Goal: Subscribe to service/newsletter

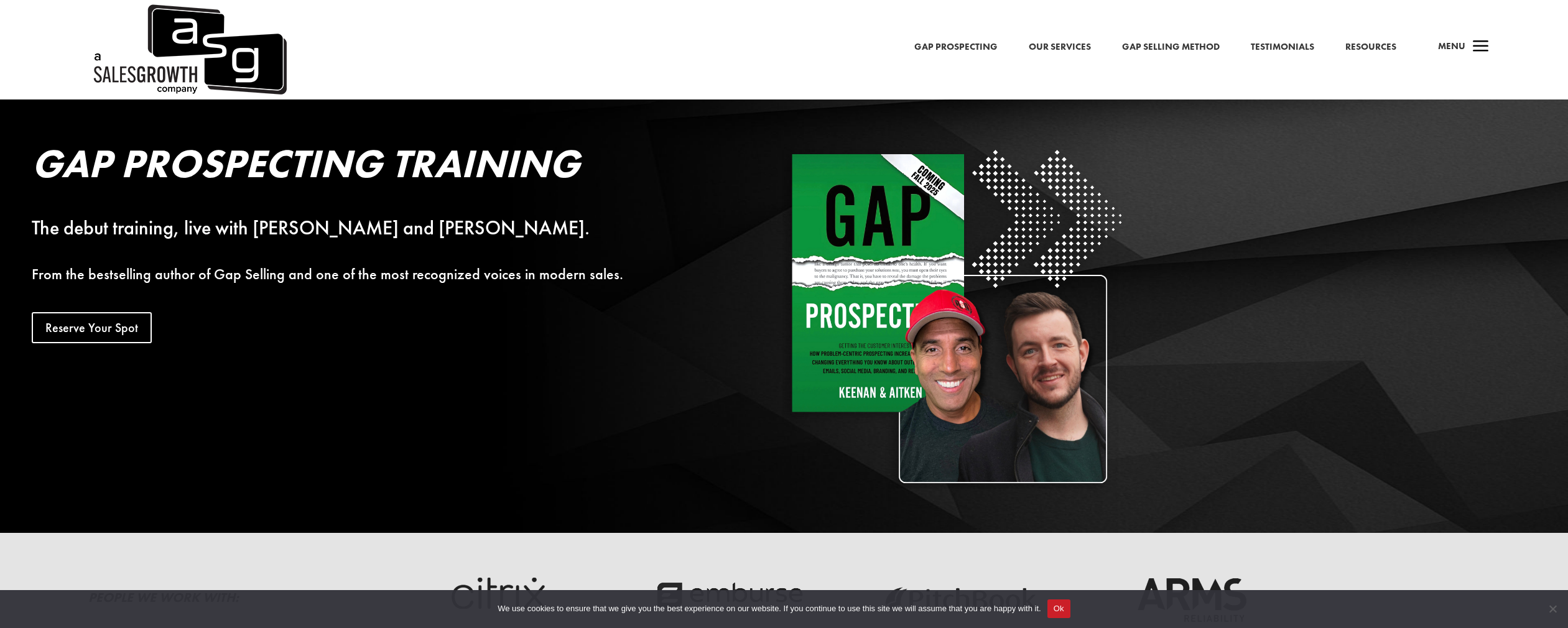
click at [964, 49] on link "Gap Prospecting" at bounding box center [956, 47] width 84 height 16
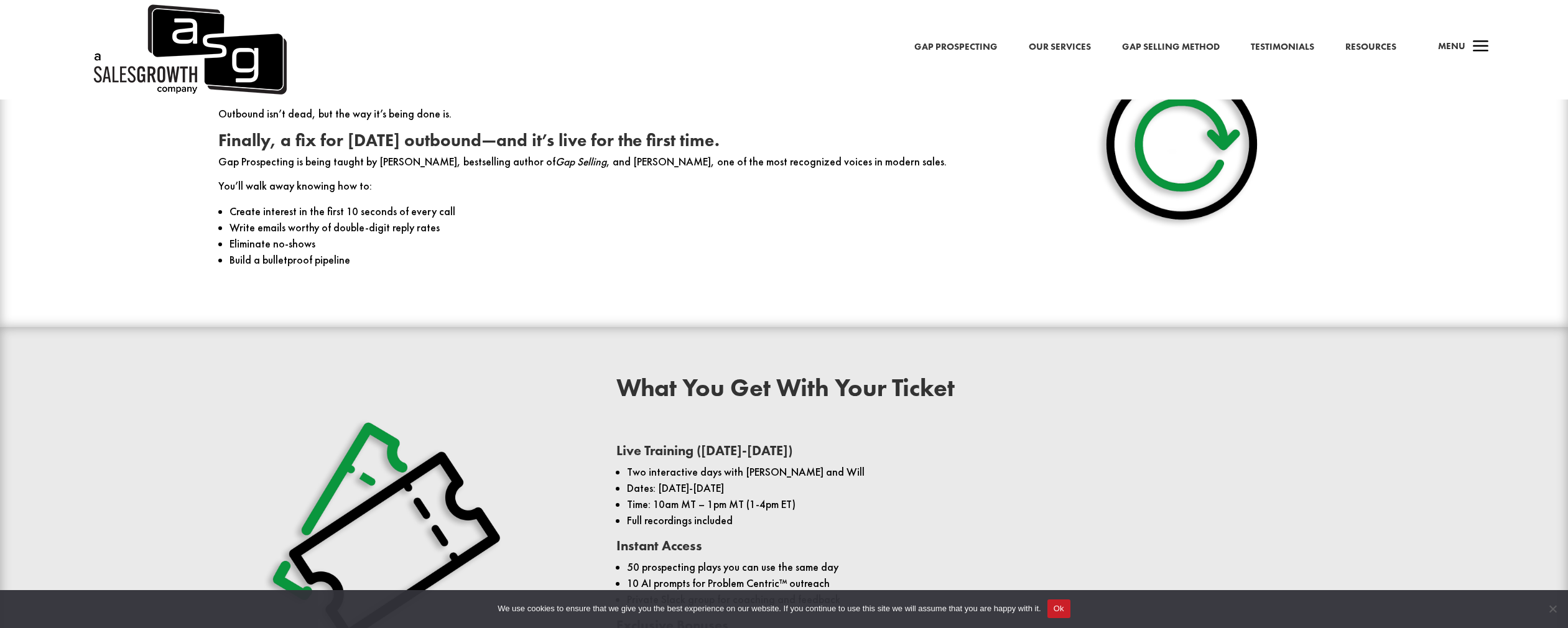
scroll to position [985, 0]
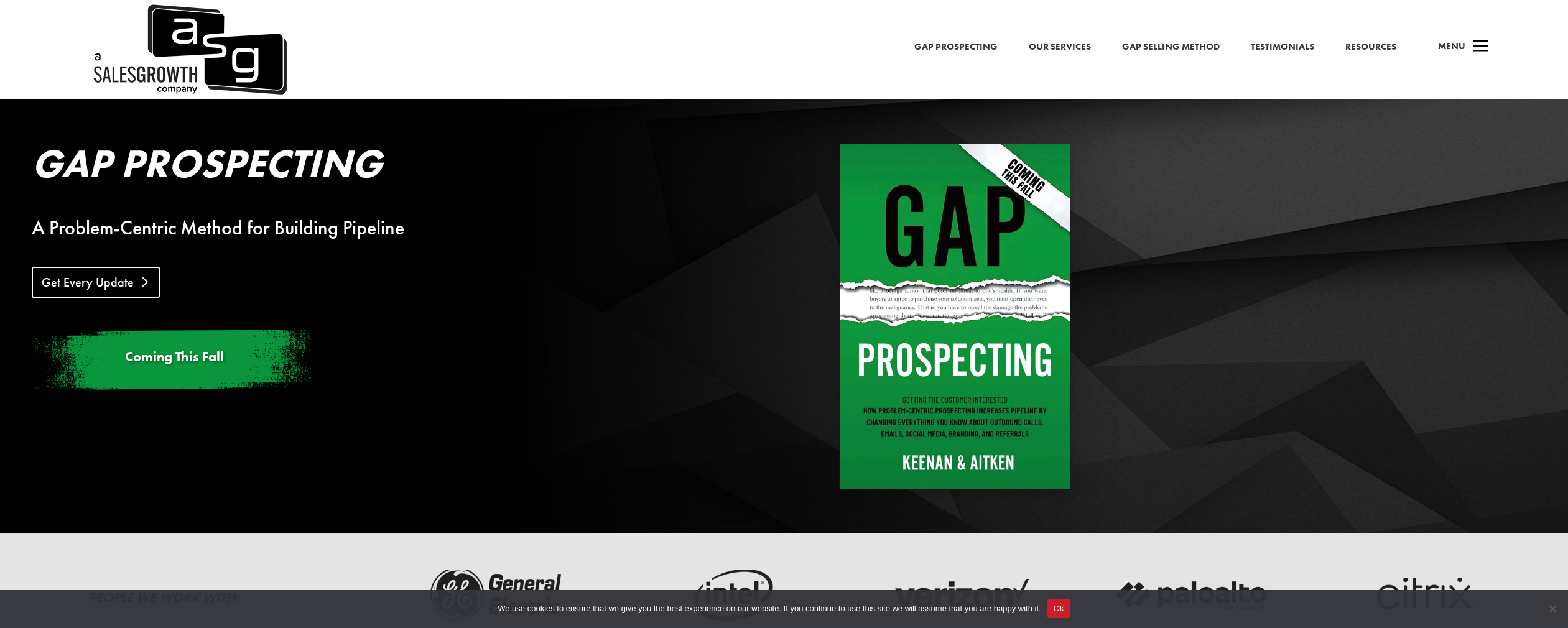
click at [127, 281] on link "Get Every Update" at bounding box center [95, 281] width 128 height 31
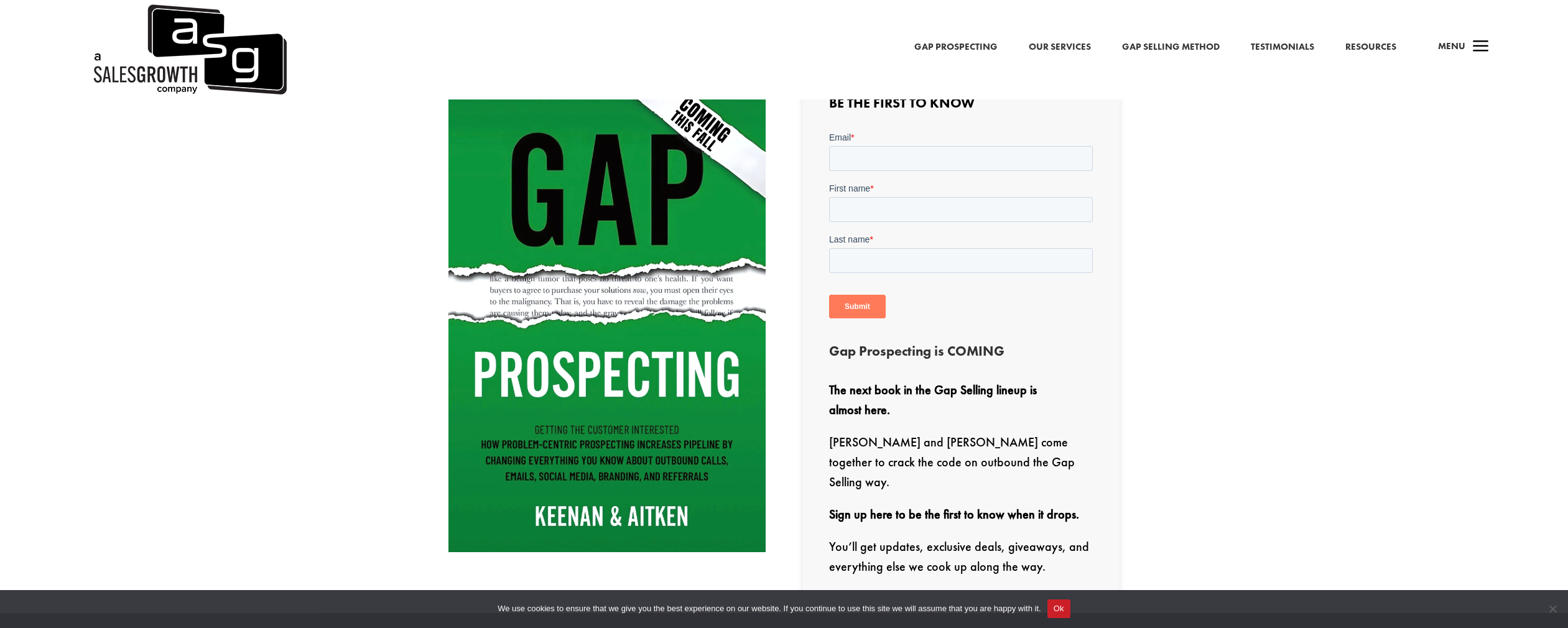
scroll to position [551, 0]
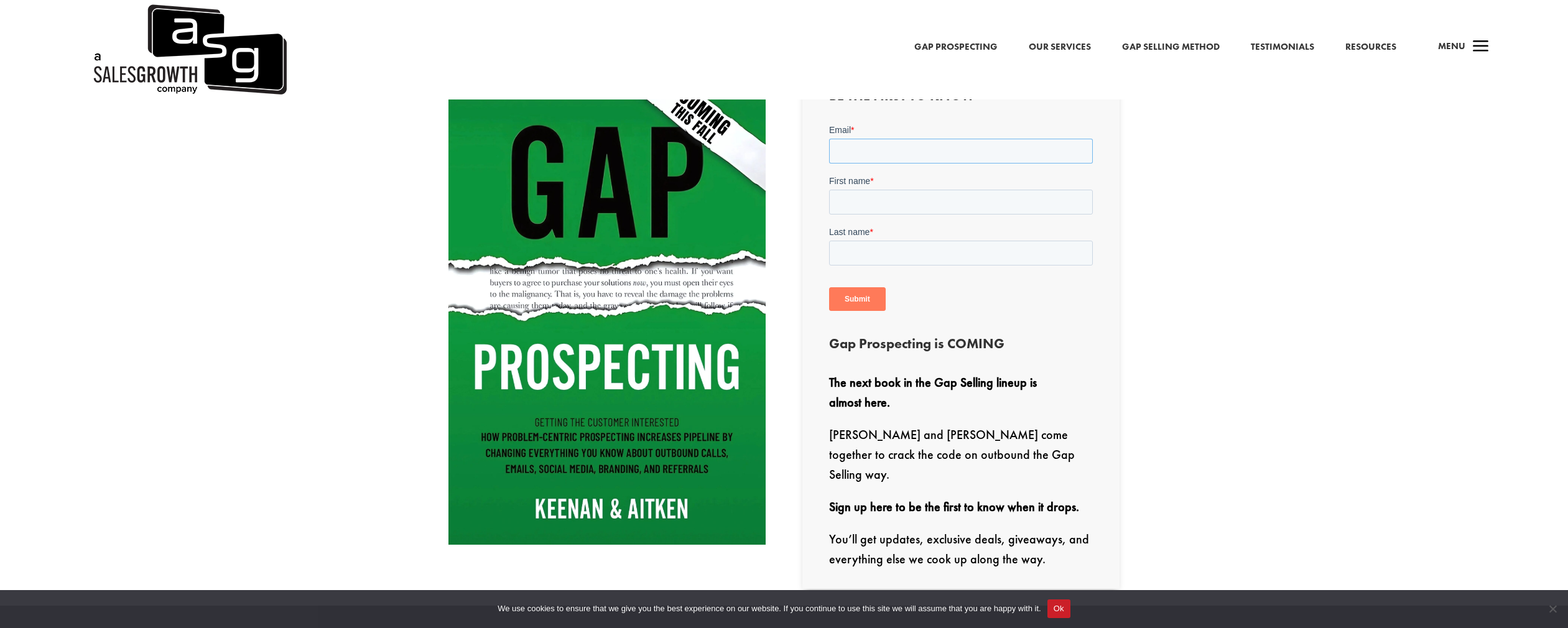
click at [933, 151] on input "Email *" at bounding box center [961, 151] width 264 height 25
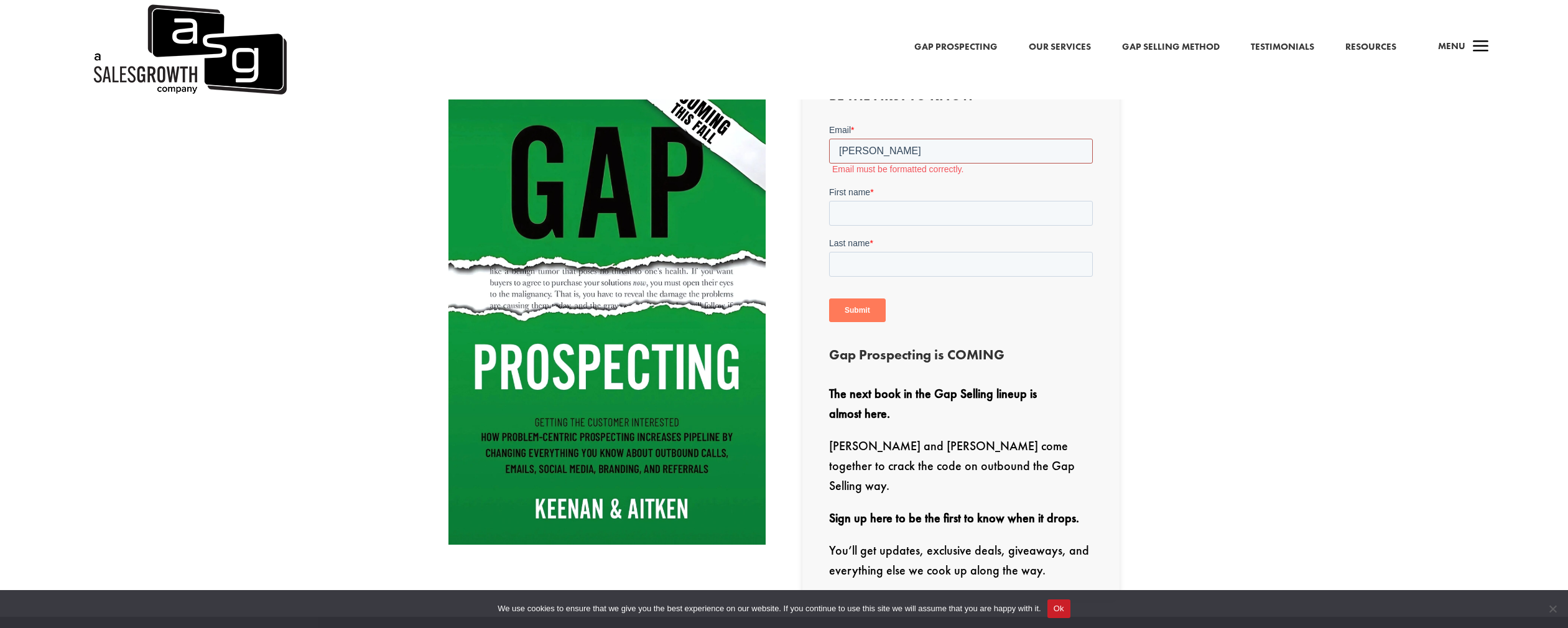
type input "justinmongrain318@yahoo.com"
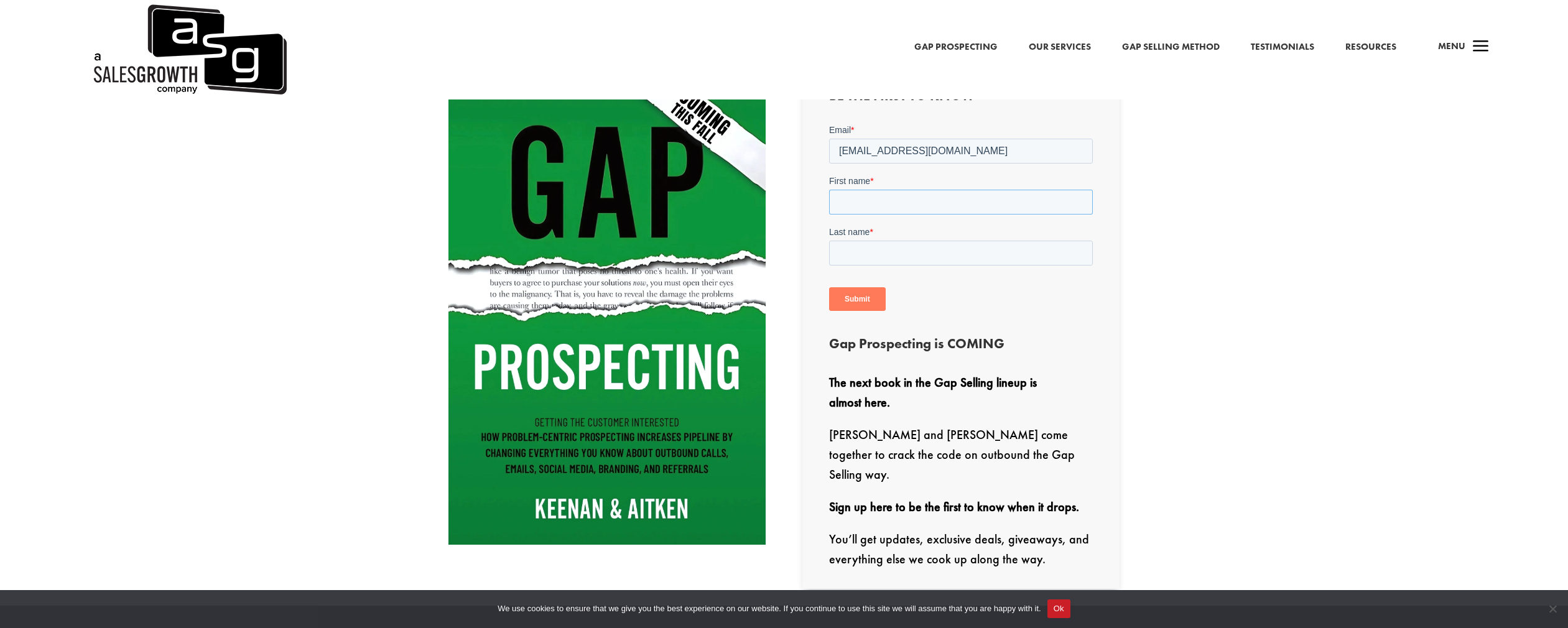
click at [964, 201] on input "First name *" at bounding box center [961, 202] width 264 height 25
type input "Justin"
type input "Mongrain"
click at [868, 300] on input "Submit" at bounding box center [857, 299] width 57 height 23
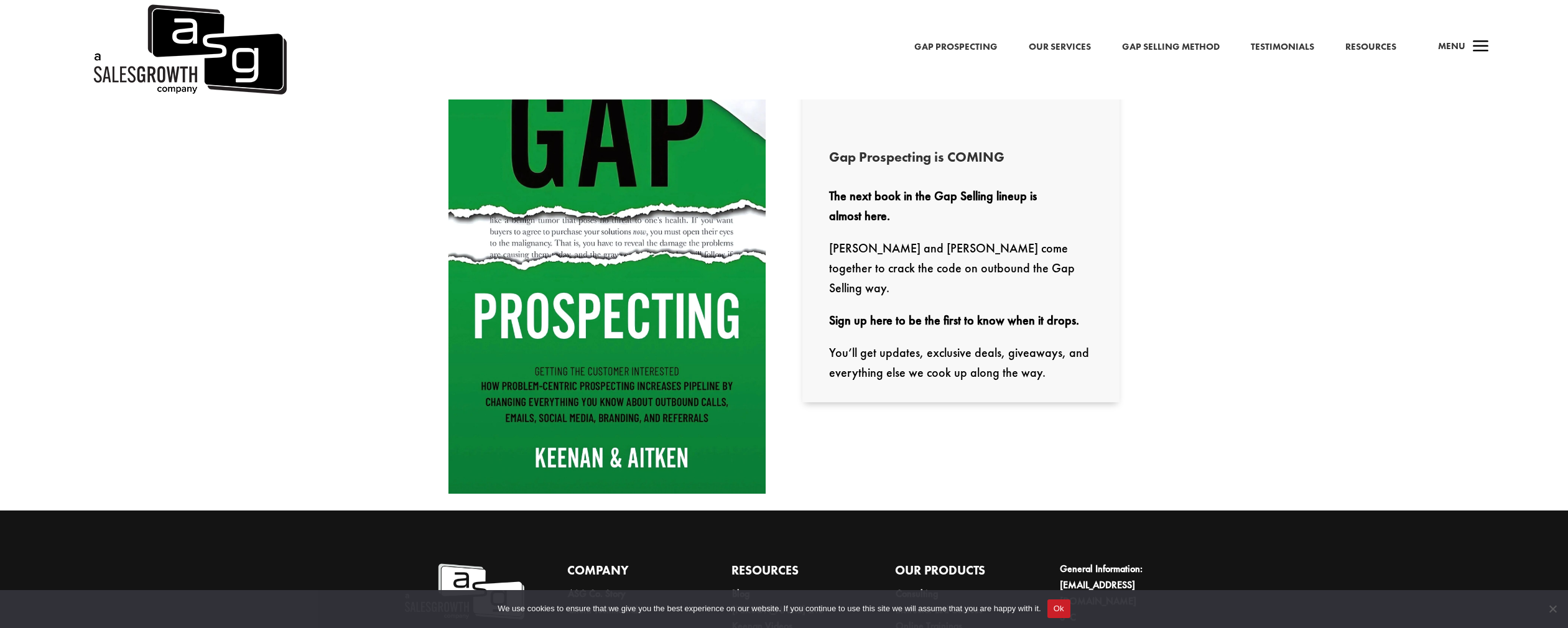
scroll to position [564, 0]
